Goal: Task Accomplishment & Management: Complete application form

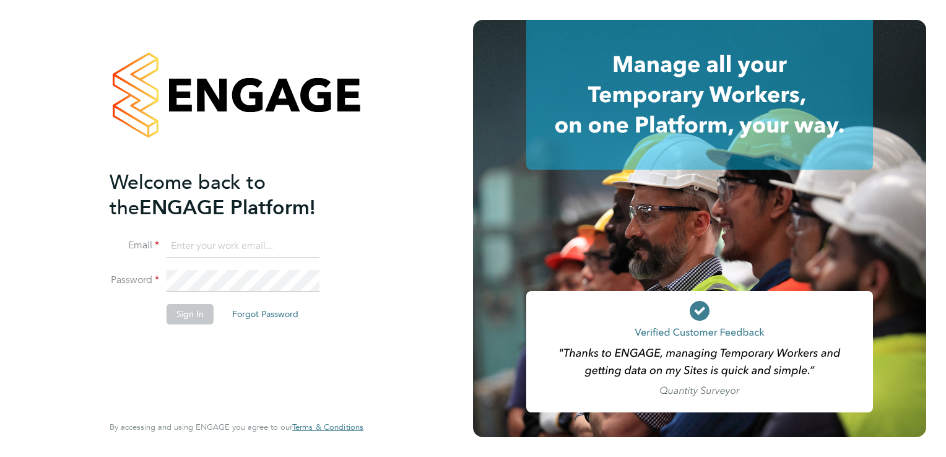
type input "aaron.dawson@buildrec.com"
click at [196, 306] on button "Sign In" at bounding box center [190, 314] width 47 height 20
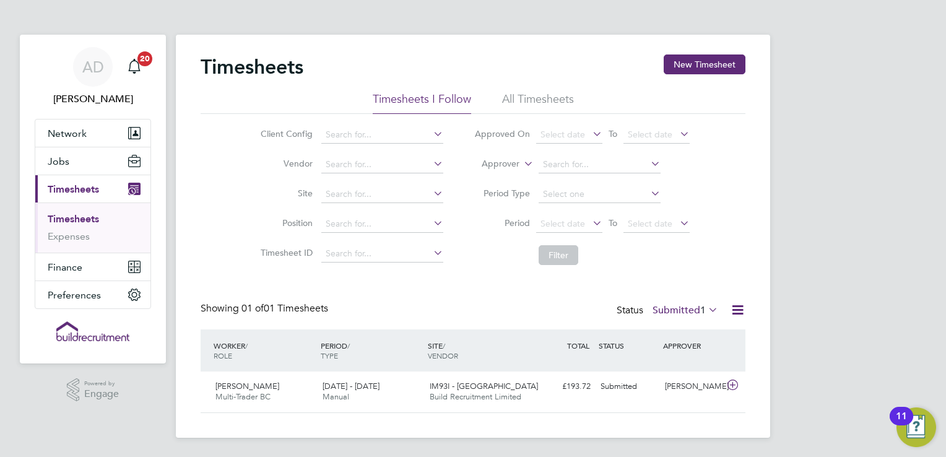
scroll to position [31, 108]
click at [263, 388] on span "[PERSON_NAME]" at bounding box center [247, 386] width 64 height 11
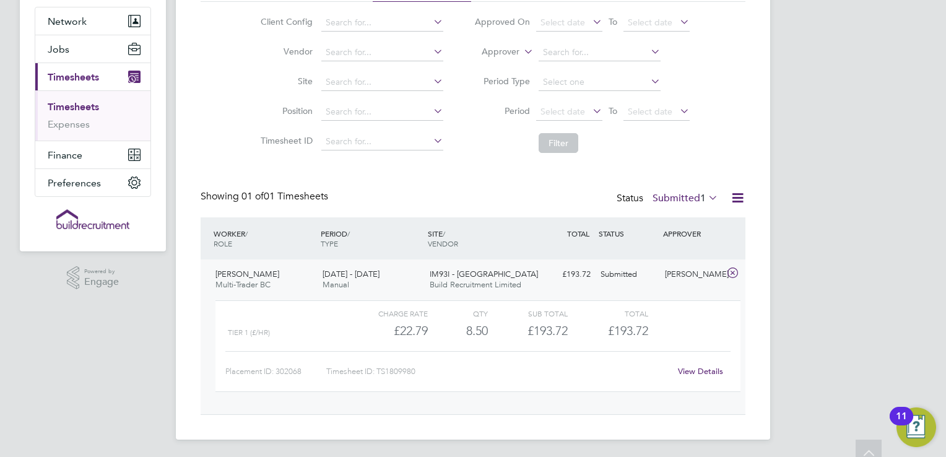
scroll to position [113, 0]
click at [698, 370] on link "View Details" at bounding box center [700, 370] width 45 height 11
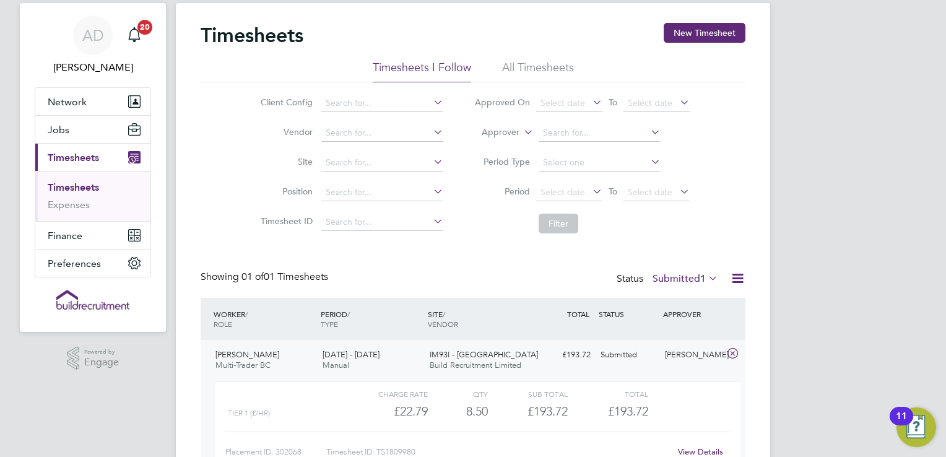
scroll to position [62, 0]
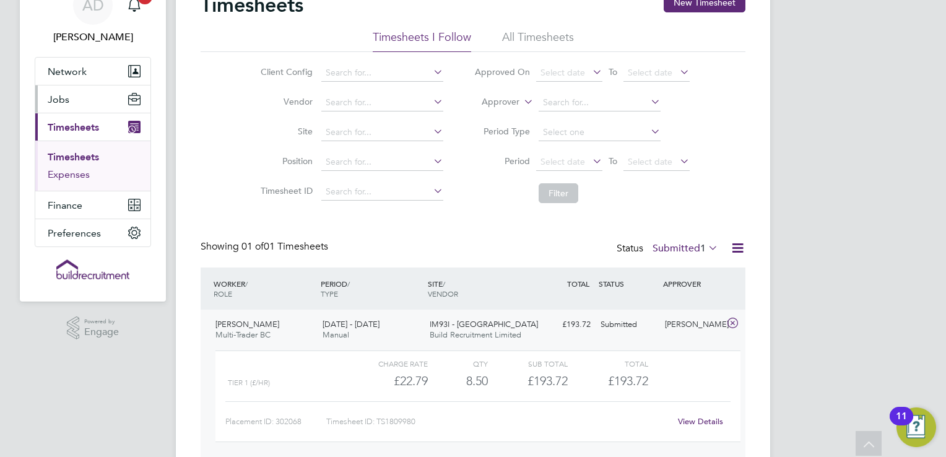
drag, startPoint x: 71, startPoint y: 170, endPoint x: 75, endPoint y: 162, distance: 9.4
click at [71, 170] on link "Expenses" at bounding box center [69, 174] width 42 height 12
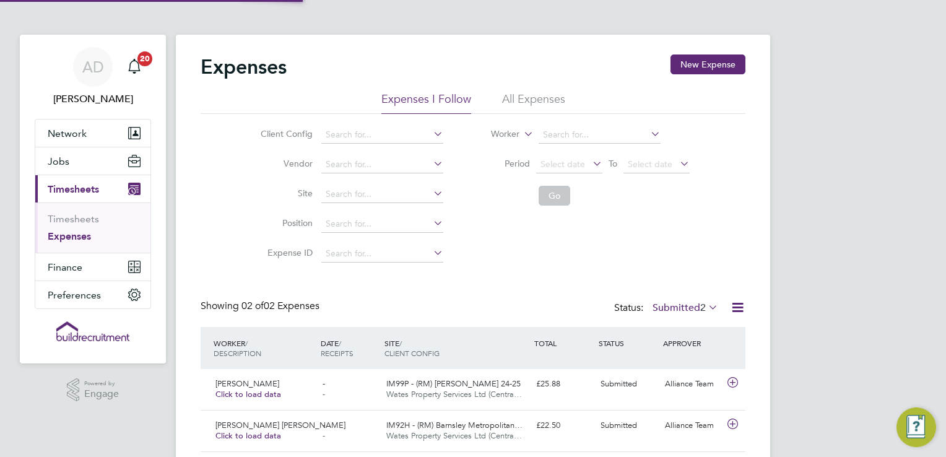
scroll to position [31, 150]
click at [89, 215] on link "Timesheets" at bounding box center [73, 219] width 51 height 12
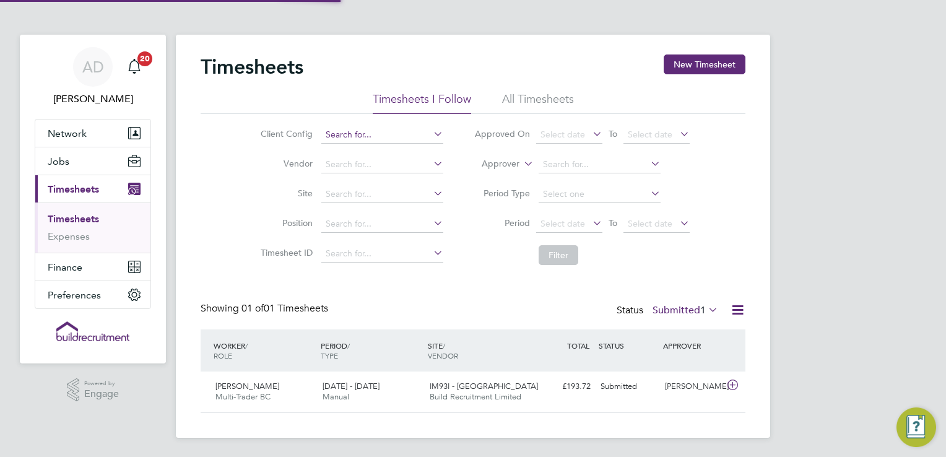
scroll to position [31, 108]
click at [392, 134] on input at bounding box center [382, 134] width 122 height 17
click at [680, 53] on div "Timesheets New Timesheet Timesheets I Follow All Timesheets Client Config Vendo…" at bounding box center [473, 236] width 594 height 403
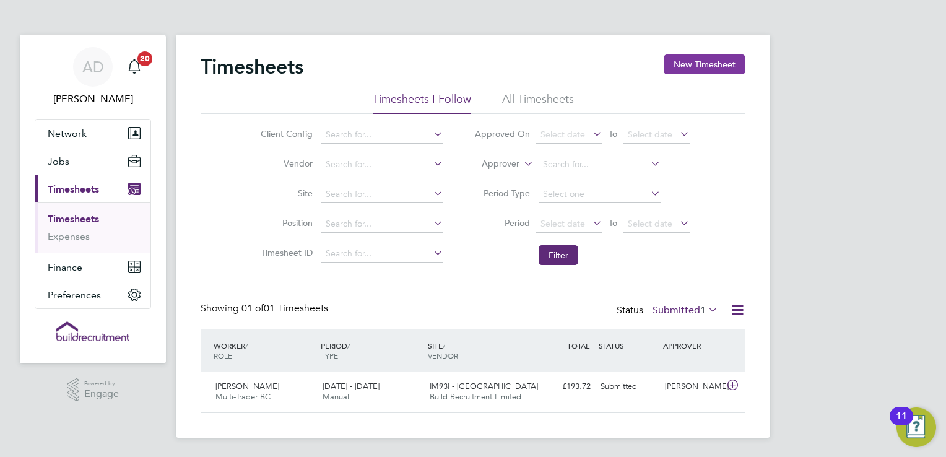
click at [729, 64] on button "New Timesheet" at bounding box center [705, 64] width 82 height 20
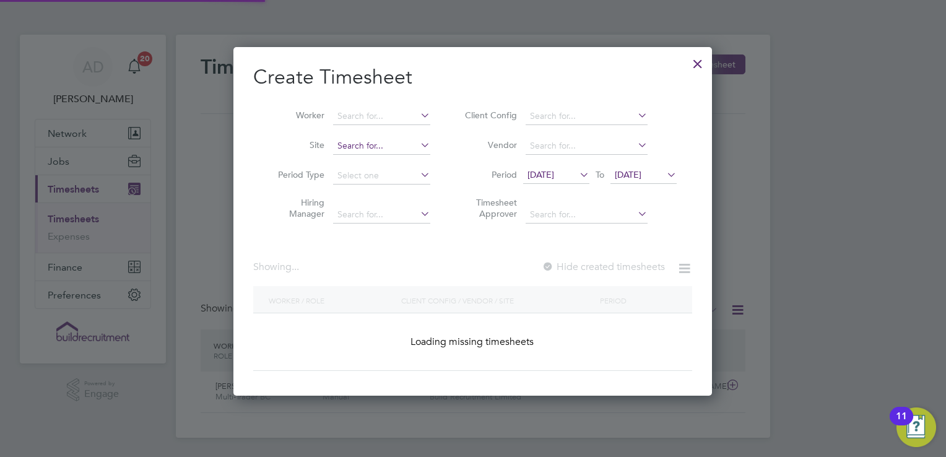
scroll to position [1572, 479]
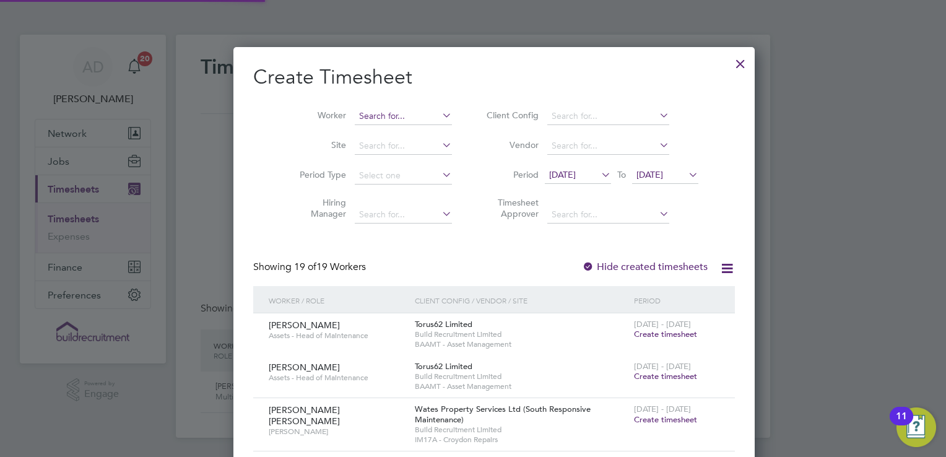
click at [355, 121] on input at bounding box center [403, 116] width 97 height 17
click at [357, 123] on input "[PERSON_NAME] an" at bounding box center [403, 116] width 97 height 17
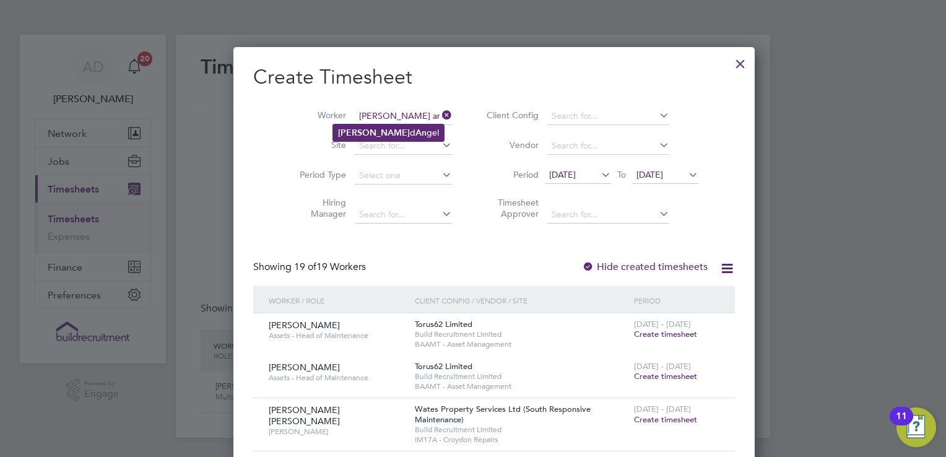
click at [381, 134] on li "[PERSON_NAME] d An gel" at bounding box center [388, 132] width 111 height 17
type input "[PERSON_NAME]"
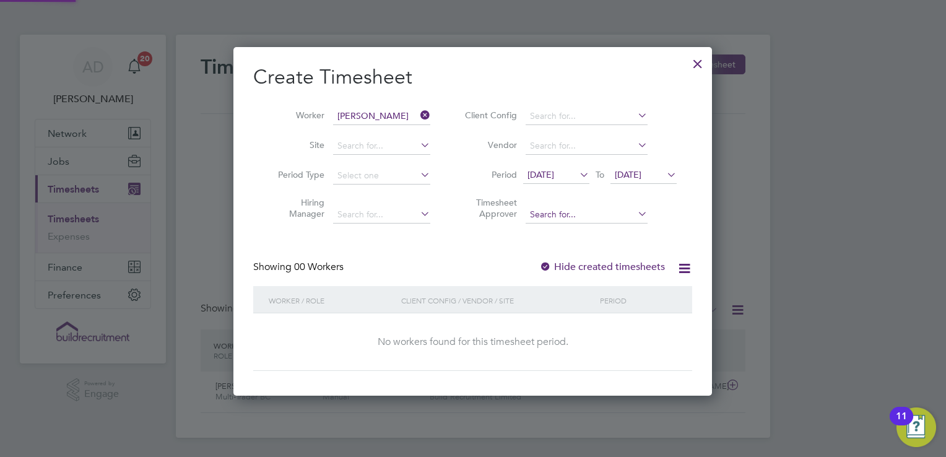
scroll to position [349, 479]
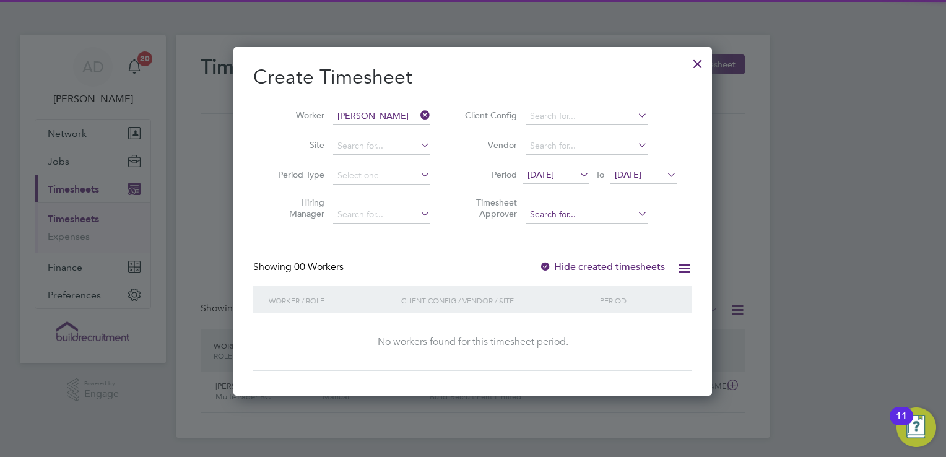
drag, startPoint x: 580, startPoint y: 269, endPoint x: 582, endPoint y: 221, distance: 48.3
click at [580, 269] on label "Hide created timesheets" at bounding box center [602, 267] width 126 height 12
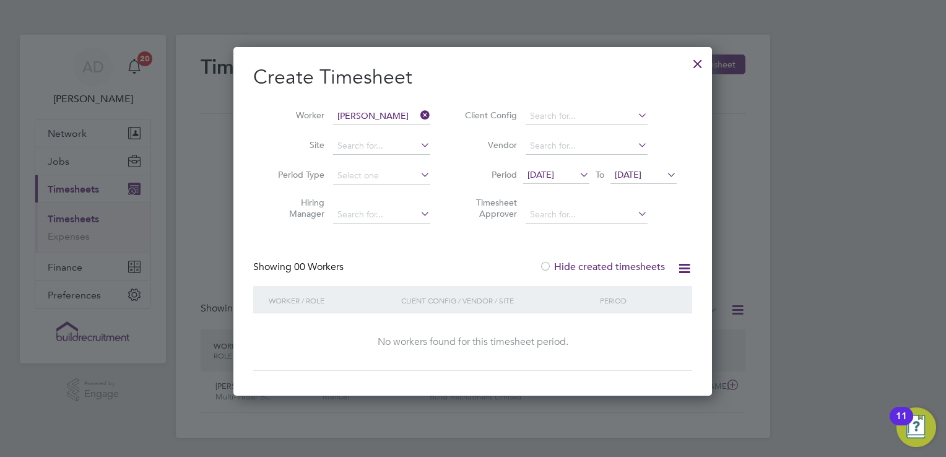
click at [577, 178] on icon at bounding box center [577, 174] width 0 height 17
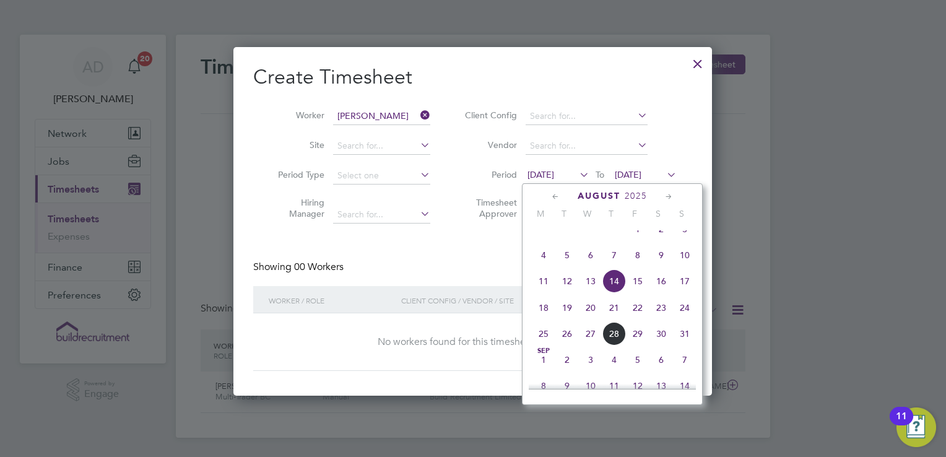
click at [666, 266] on span "9" at bounding box center [661, 255] width 24 height 24
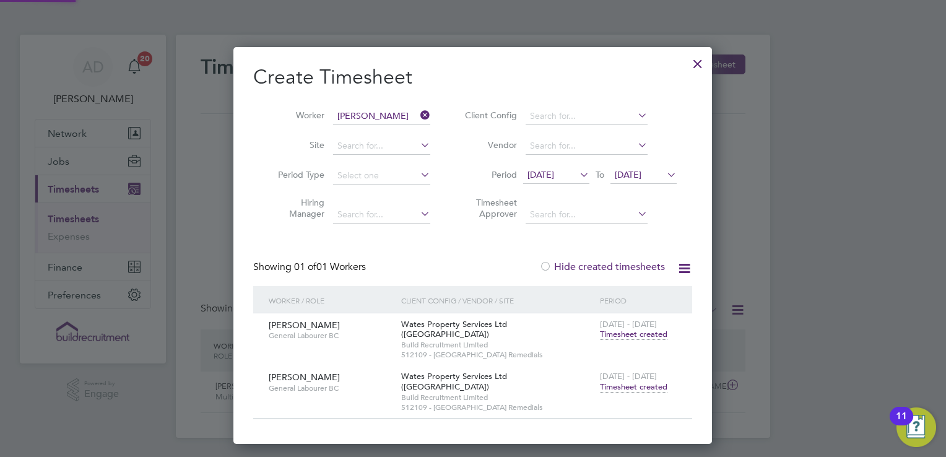
scroll to position [0, 0]
click at [651, 388] on span "Timesheet created" at bounding box center [633, 386] width 67 height 11
click at [418, 114] on icon at bounding box center [418, 114] width 0 height 17
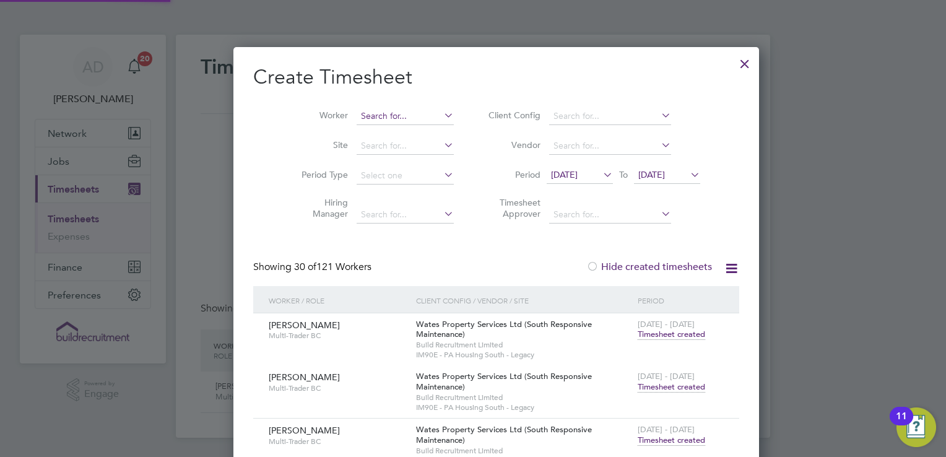
click at [394, 115] on input at bounding box center [405, 116] width 97 height 17
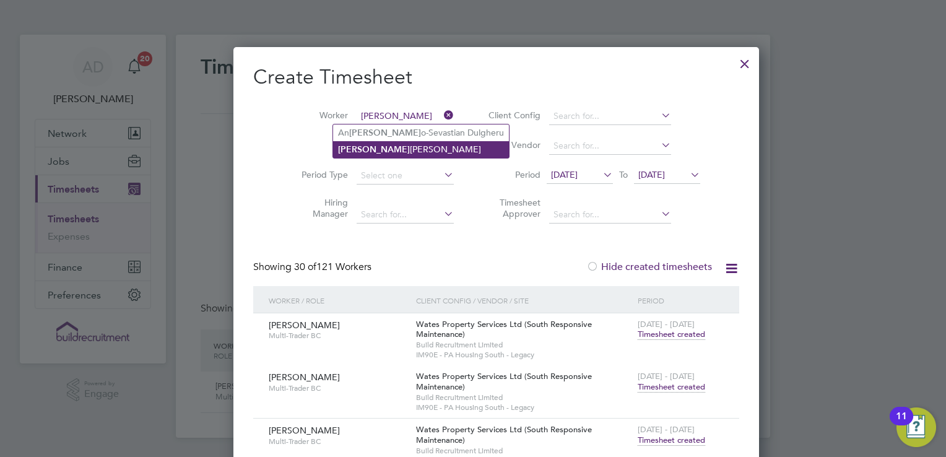
click at [379, 148] on li "[PERSON_NAME]" at bounding box center [421, 149] width 176 height 17
type input "[PERSON_NAME]"
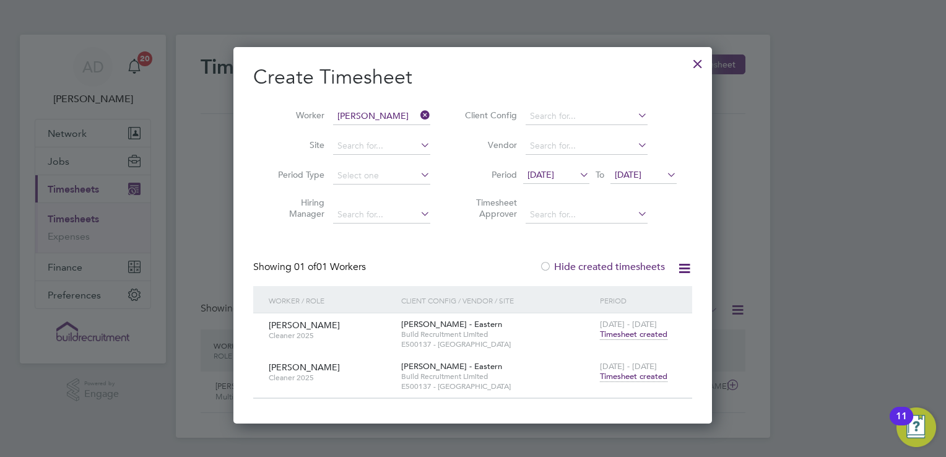
click at [636, 375] on span "Timesheet created" at bounding box center [633, 376] width 67 height 11
click at [418, 113] on icon at bounding box center [418, 114] width 0 height 17
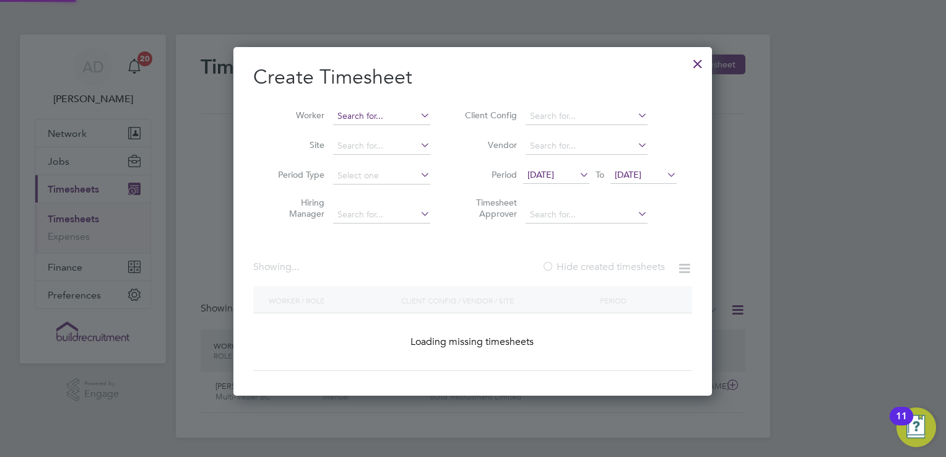
scroll to position [3461, 479]
click at [381, 113] on input at bounding box center [381, 116] width 97 height 17
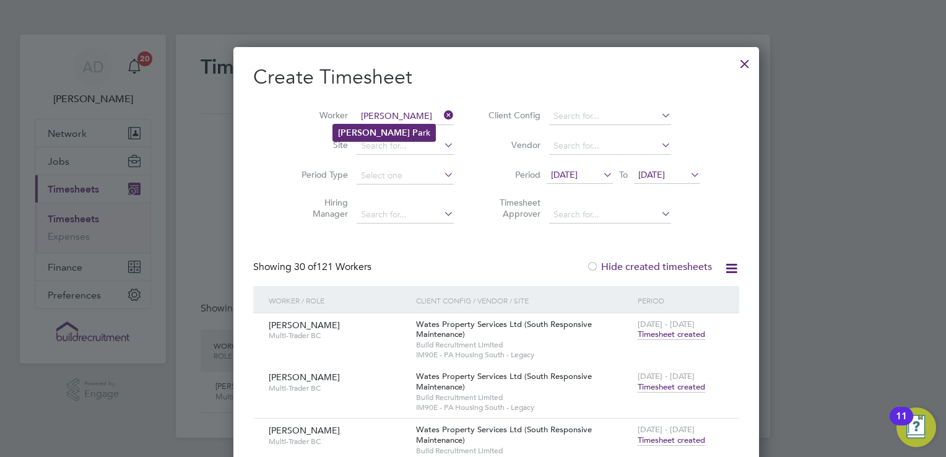
click at [378, 127] on li "Gavin Pa rk" at bounding box center [384, 132] width 102 height 17
type input "[PERSON_NAME]"
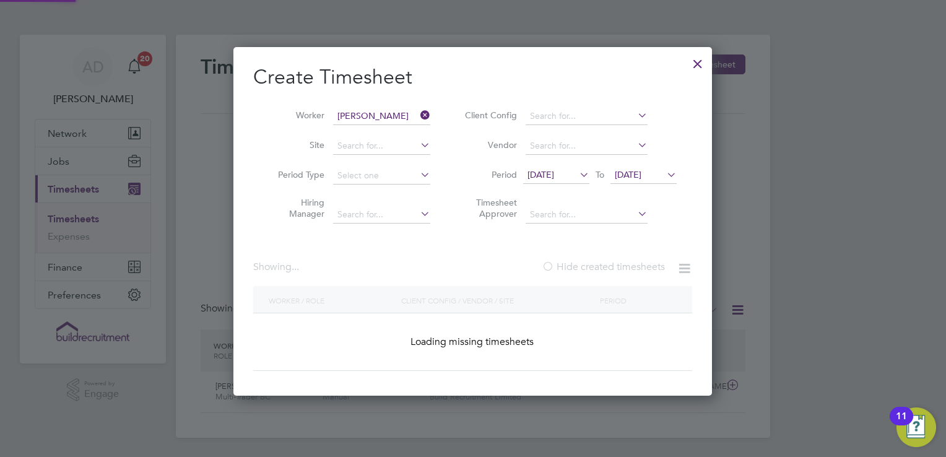
scroll to position [375, 479]
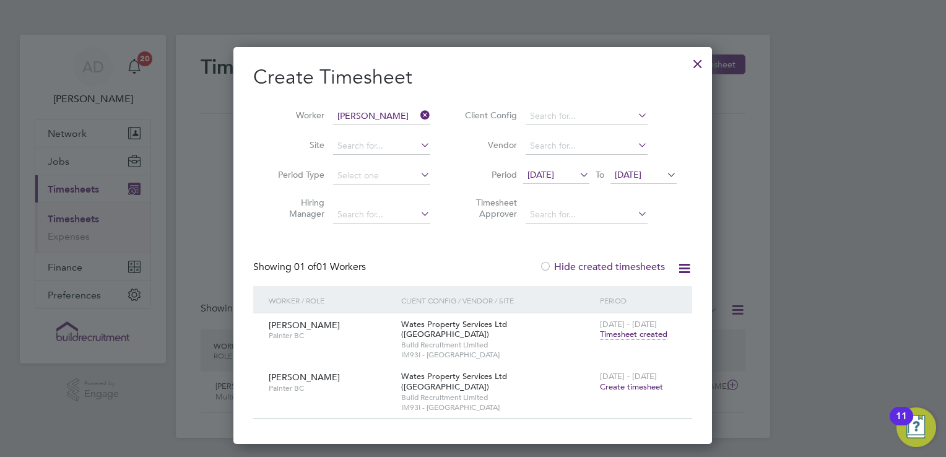
click at [577, 171] on icon at bounding box center [577, 174] width 0 height 17
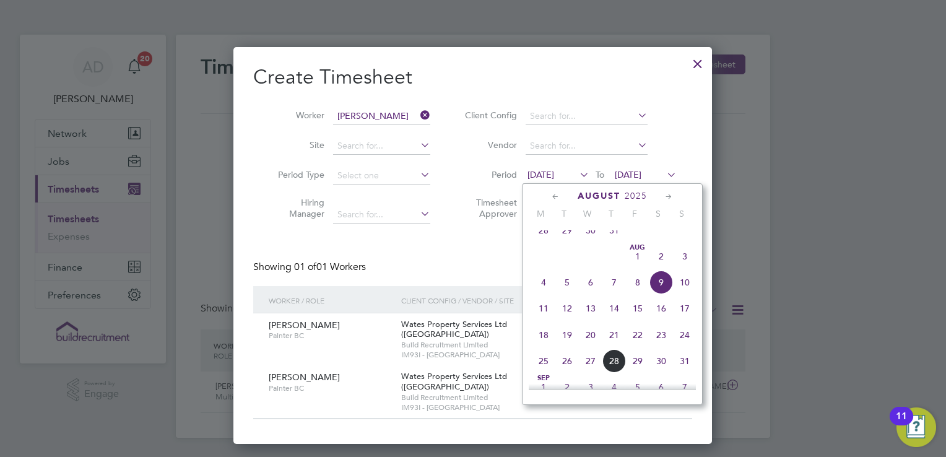
click at [658, 268] on span "2" at bounding box center [661, 257] width 24 height 24
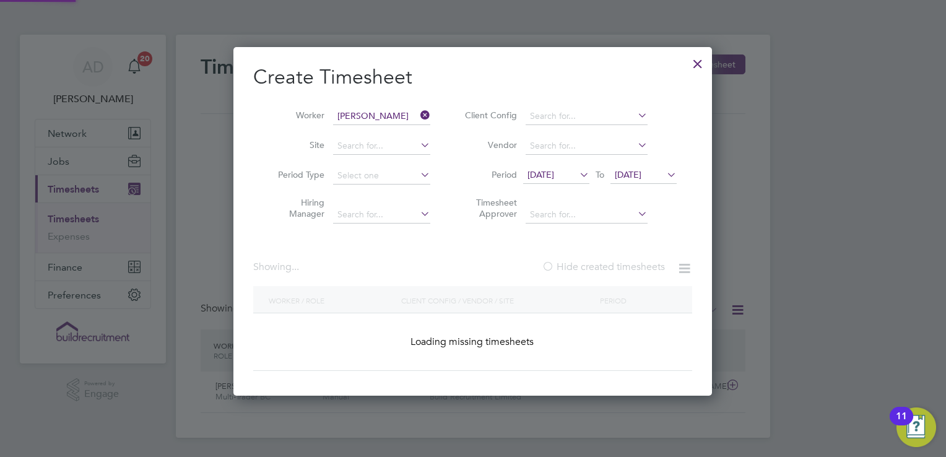
scroll to position [375, 479]
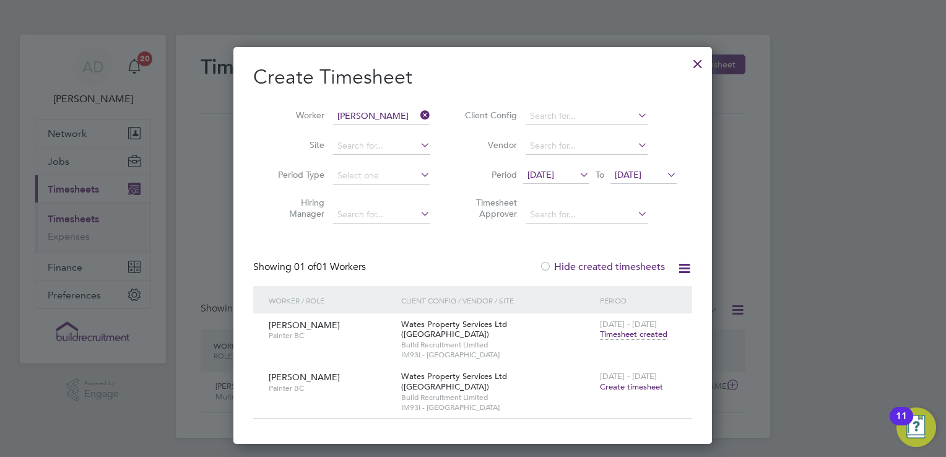
click at [622, 381] on span "Create timesheet" at bounding box center [631, 386] width 63 height 11
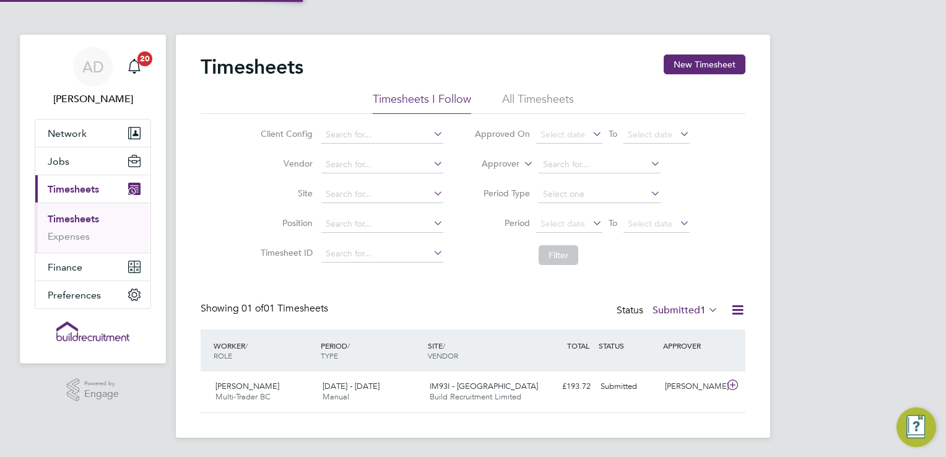
scroll to position [31, 108]
click at [57, 236] on link "Expenses" at bounding box center [69, 236] width 42 height 12
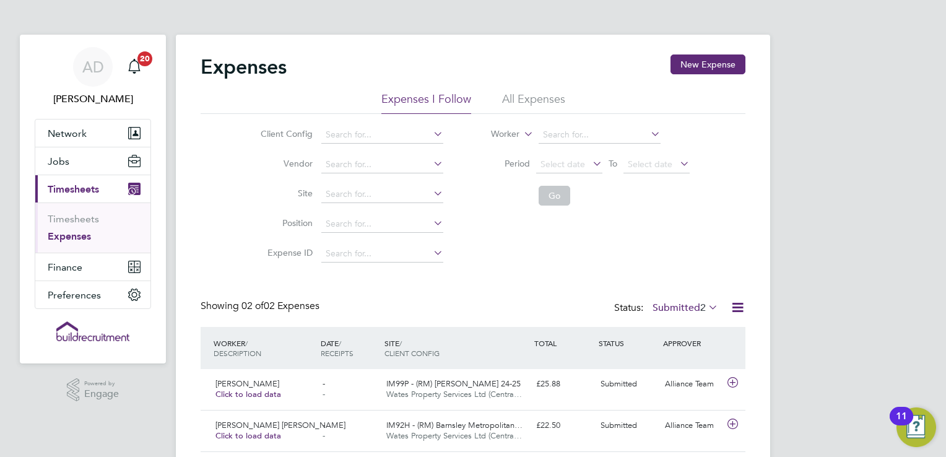
click at [77, 236] on link "Expenses" at bounding box center [69, 236] width 43 height 12
click at [705, 64] on button "New Expense" at bounding box center [707, 64] width 75 height 20
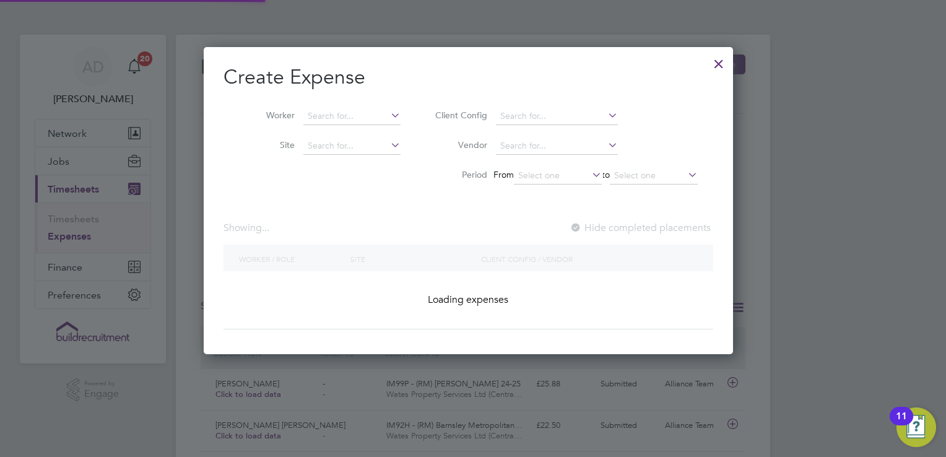
scroll to position [307, 539]
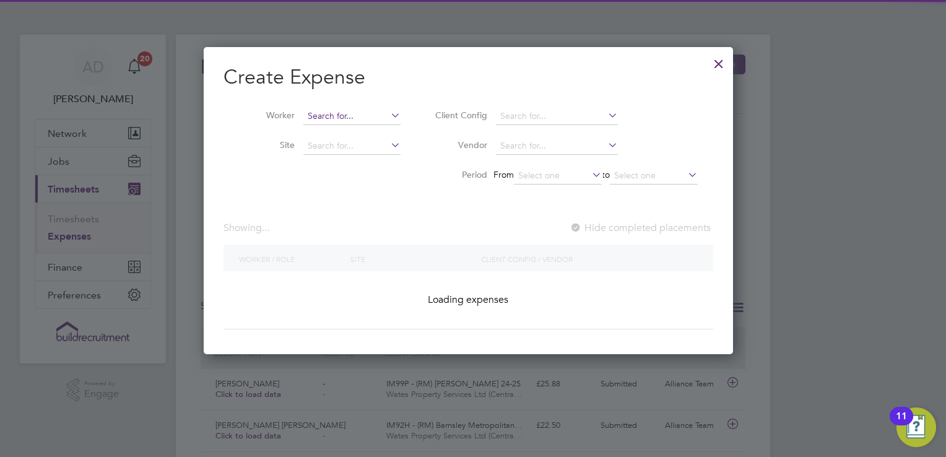
click at [319, 116] on input at bounding box center [351, 116] width 97 height 17
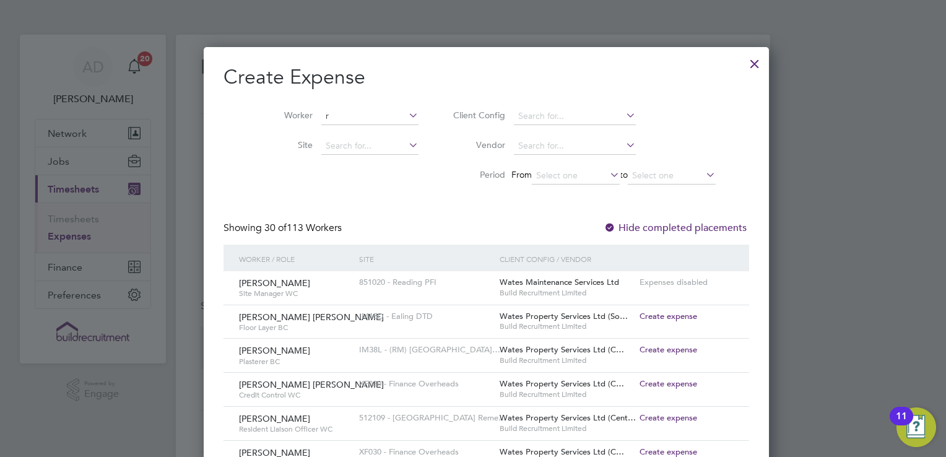
scroll to position [6, 6]
click at [379, 132] on li "[PERSON_NAME]" at bounding box center [381, 132] width 156 height 17
type input "[PERSON_NAME]"
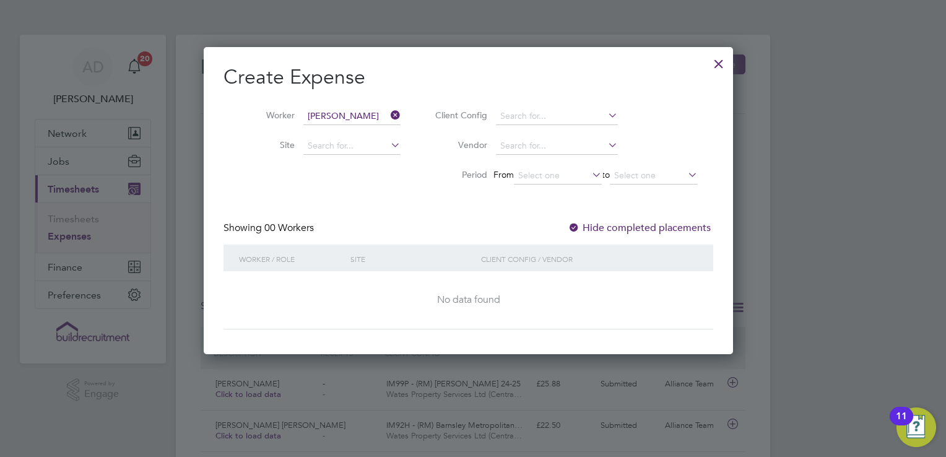
click at [580, 227] on div at bounding box center [574, 228] width 12 height 12
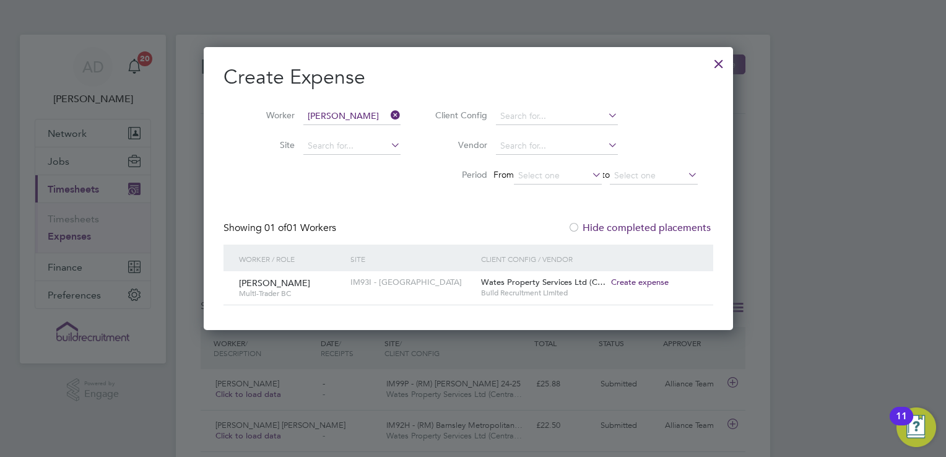
click at [654, 281] on span "Create expense" at bounding box center [640, 282] width 58 height 11
type input "[PERSON_NAME]"
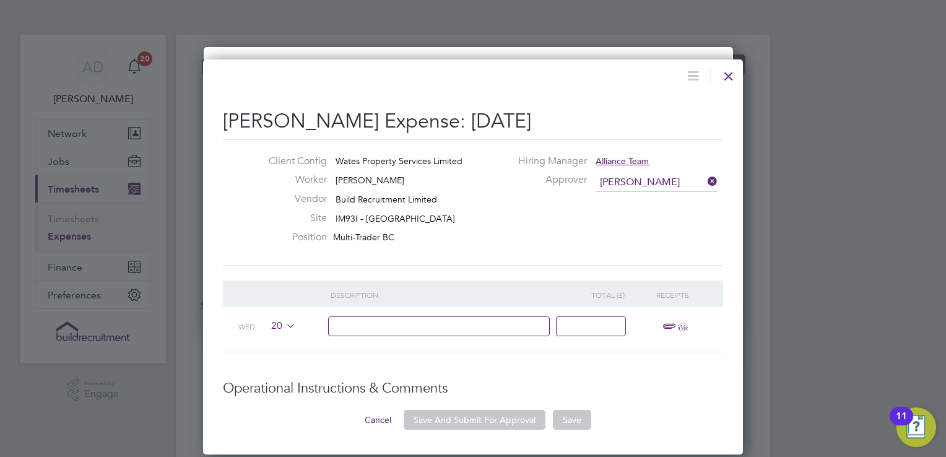
click at [404, 331] on input at bounding box center [439, 326] width 222 height 20
type input "Induction courses"
click at [578, 330] on input at bounding box center [591, 326] width 70 height 20
click at [679, 178] on input at bounding box center [657, 182] width 122 height 19
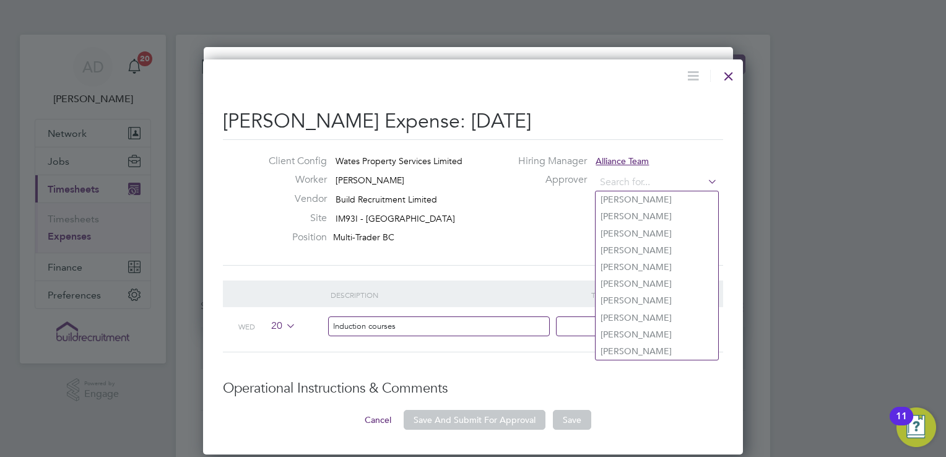
click at [545, 254] on div "Client Config Wates Property Services Limited Worker [PERSON_NAME] Vendor Build…" at bounding box center [473, 202] width 500 height 126
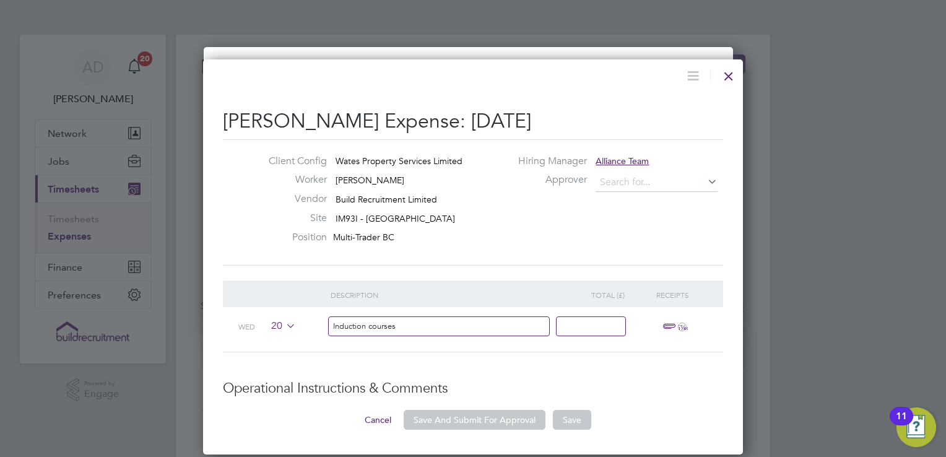
click at [600, 335] on input at bounding box center [591, 326] width 70 height 20
type input "38.40"
click at [623, 186] on input at bounding box center [657, 182] width 122 height 19
click at [626, 192] on li "Geo ff [PERSON_NAME]" at bounding box center [657, 199] width 123 height 17
type input "[PERSON_NAME]"
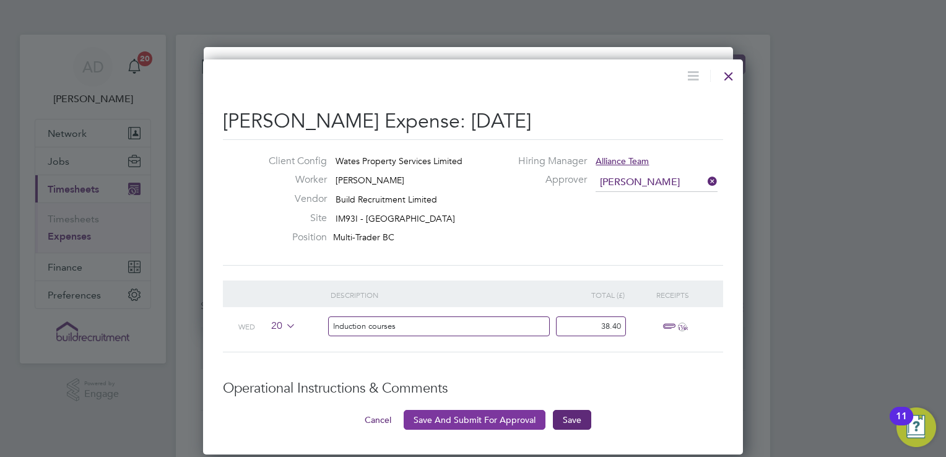
click at [497, 419] on button "Save And Submit For Approval" at bounding box center [475, 420] width 142 height 20
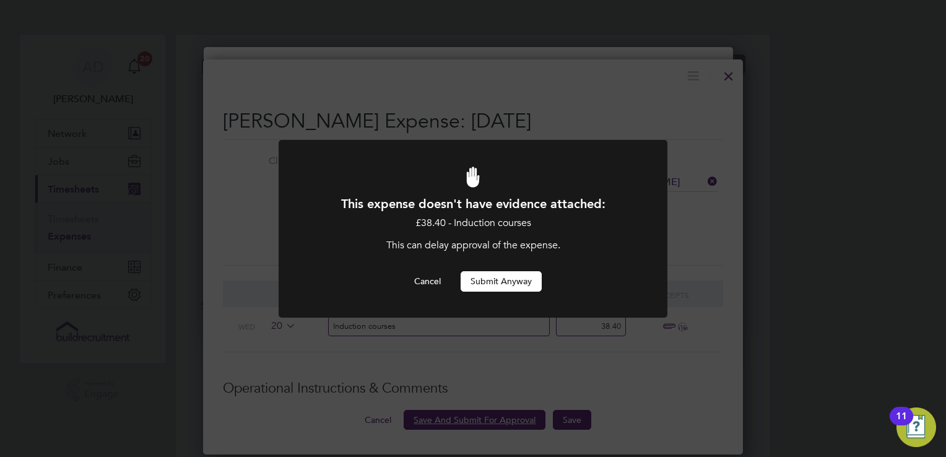
click at [508, 283] on button "Submit Anyway" at bounding box center [501, 281] width 81 height 20
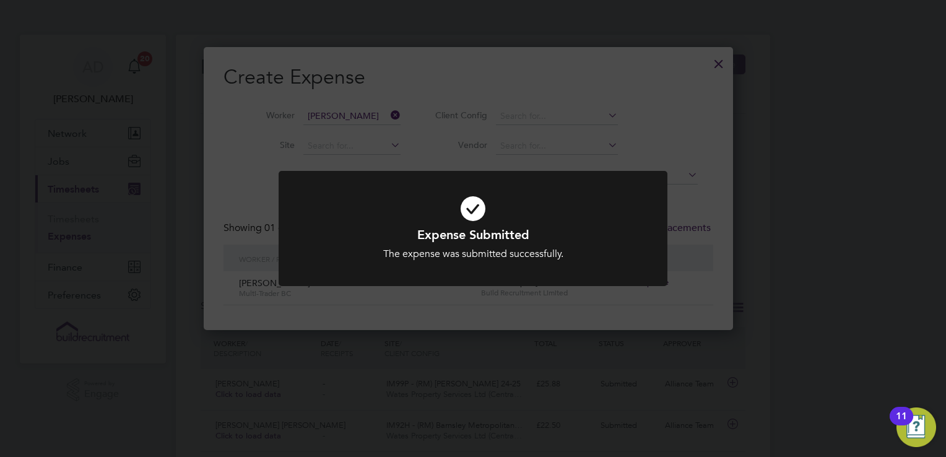
click at [592, 326] on div "Expense Submitted The expense was submitted successfully. Cancel Okay" at bounding box center [473, 228] width 946 height 457
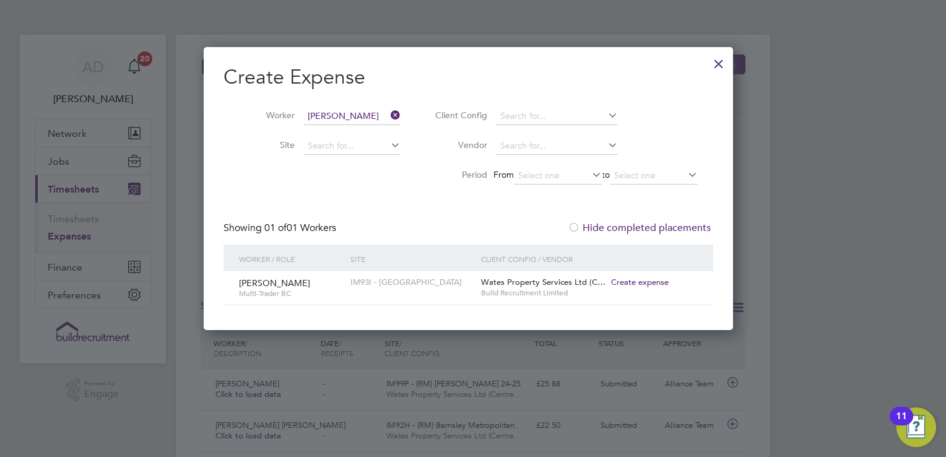
click at [730, 66] on div at bounding box center [719, 61] width 22 height 22
